Goal: Task Accomplishment & Management: Complete application form

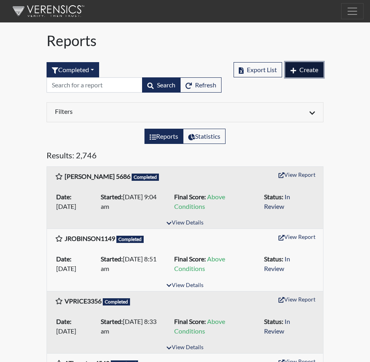
click at [310, 67] on span "Create" at bounding box center [308, 70] width 19 height 8
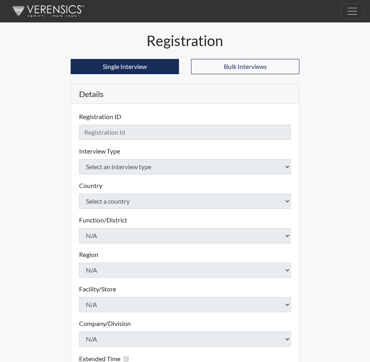
checkbox input "true"
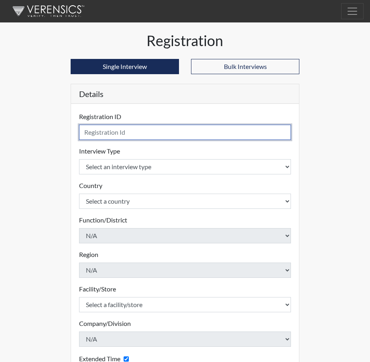
click at [92, 130] on input "text" at bounding box center [185, 132] width 212 height 15
type input "[PERSON_NAME], CYPRESS 6520"
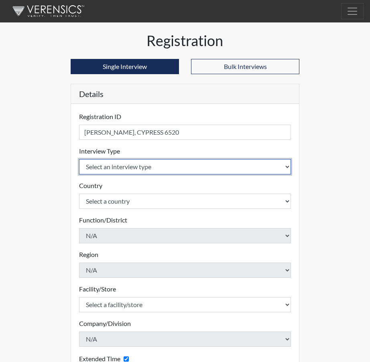
click at [282, 167] on select "Select an interview type Corrections Pre-Employment" at bounding box center [185, 166] width 212 height 15
select select "ff733e93-e1bf-11ea-9c9f-0eff0cf7eb8f"
click at [79, 159] on select "Select an interview type Corrections Pre-Employment" at bounding box center [185, 166] width 212 height 15
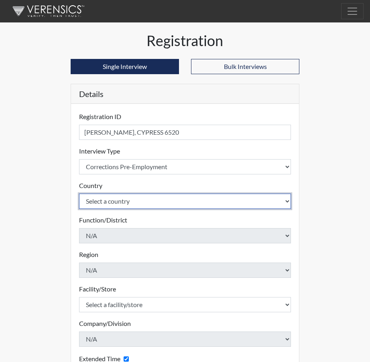
click at [288, 201] on select "Select a country [GEOGRAPHIC_DATA] [GEOGRAPHIC_DATA]" at bounding box center [185, 201] width 212 height 15
select select "united-states-of-[GEOGRAPHIC_DATA]"
click at [79, 194] on select "Select a country [GEOGRAPHIC_DATA] [GEOGRAPHIC_DATA]" at bounding box center [185, 201] width 212 height 15
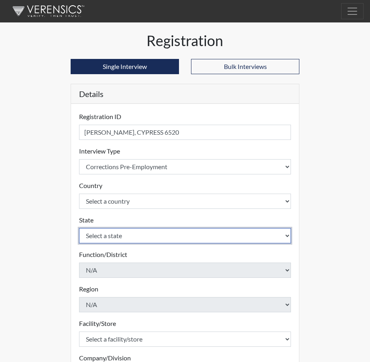
click at [288, 235] on select "Select a state [US_STATE] [US_STATE] [US_STATE] [US_STATE] [US_STATE] [US_STATE…" at bounding box center [185, 235] width 212 height 15
select select "SC"
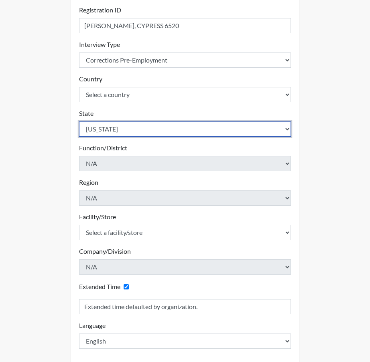
scroll to position [120, 0]
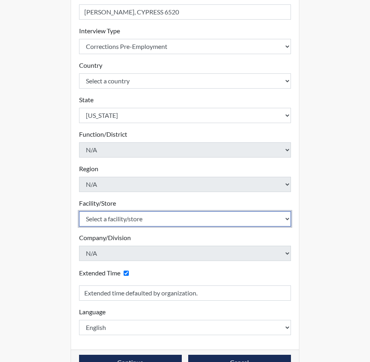
click at [286, 220] on select "Select a facility/store [GEOGRAPHIC_DATA] CI Broad River CI [PERSON_NAME] CI Di…" at bounding box center [185, 219] width 212 height 15
select select "0d391a50-d13c-4c4c-9d7e-c8b7519baf63"
click at [79, 212] on select "Select a facility/store [GEOGRAPHIC_DATA] CI Broad River CI [PERSON_NAME] CI Di…" at bounding box center [185, 219] width 212 height 15
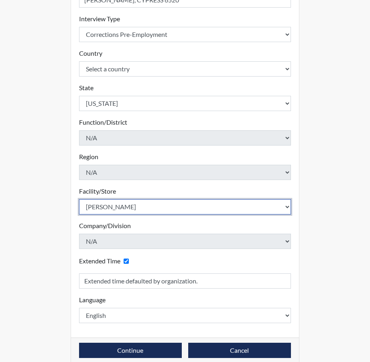
scroll to position [143, 0]
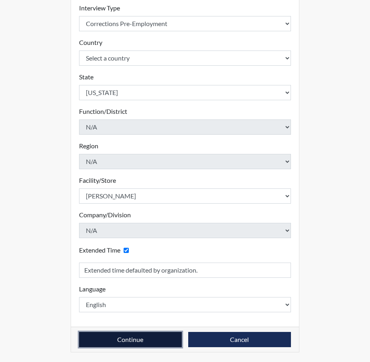
click at [142, 343] on button "Continue" at bounding box center [130, 339] width 103 height 15
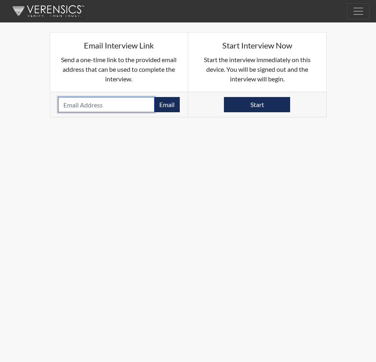
click at [98, 104] on input "email" at bounding box center [106, 104] width 97 height 15
paste input "[EMAIL_ADDRESS][DOMAIN_NAME]"
type input "[EMAIL_ADDRESS][DOMAIN_NAME]"
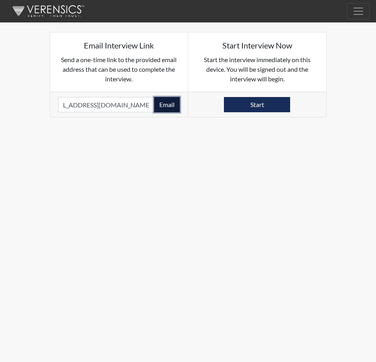
scroll to position [0, 0]
click at [170, 106] on button "Email" at bounding box center [167, 104] width 26 height 15
